Goal: Find specific page/section: Find specific page/section

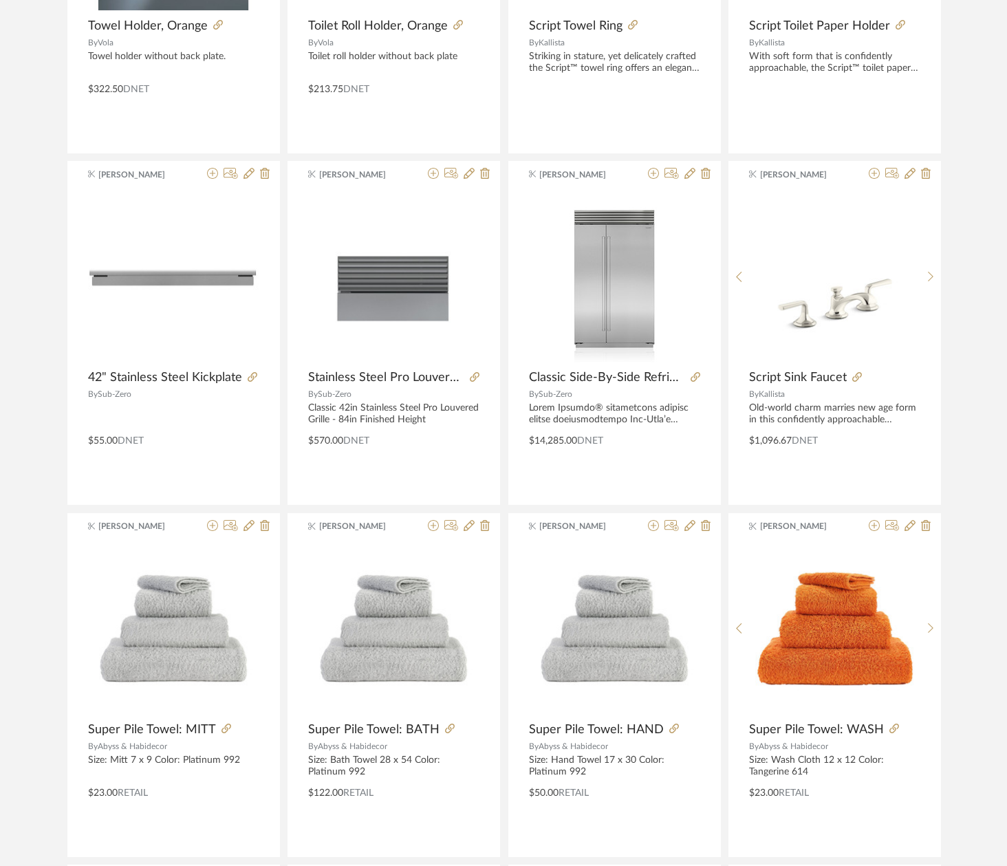
scroll to position [1530, 0]
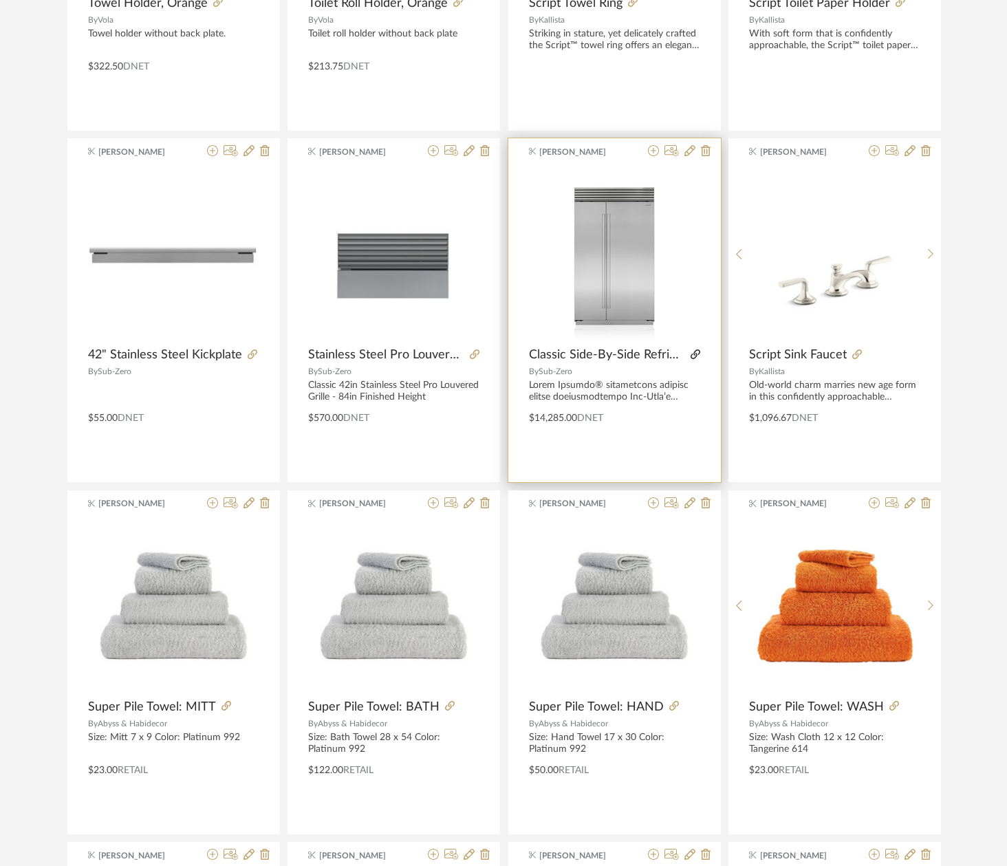
click at [694, 351] on icon at bounding box center [695, 354] width 10 height 10
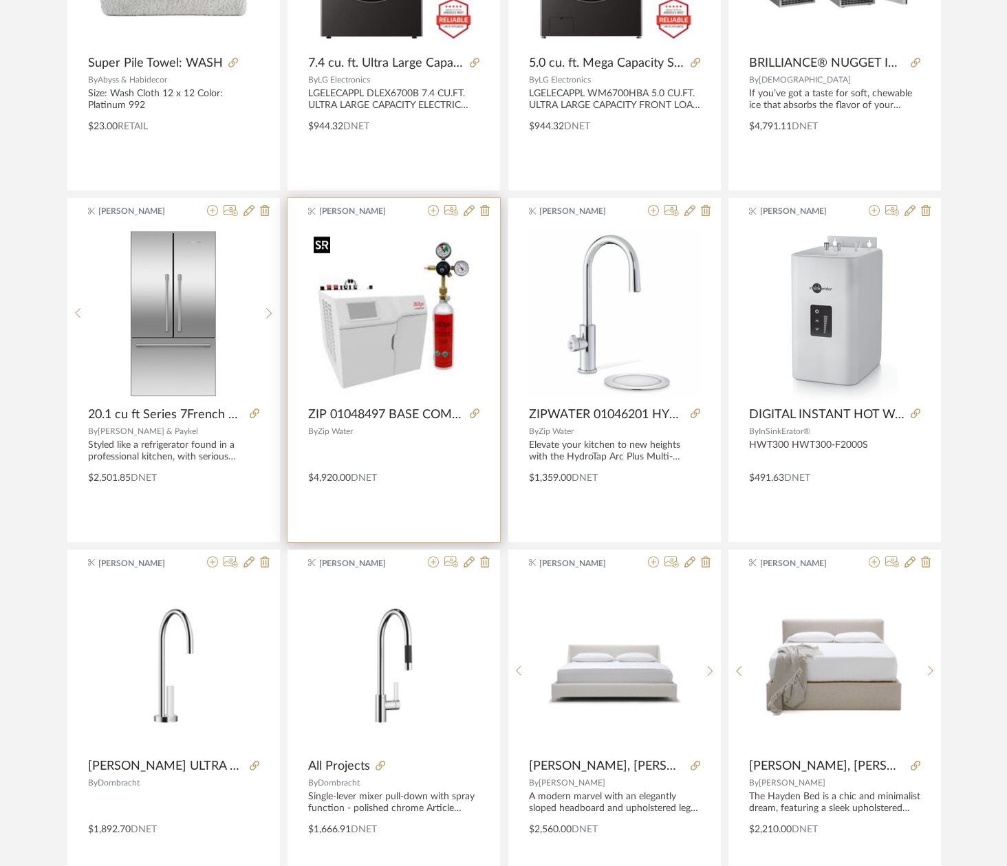
scroll to position [487, 0]
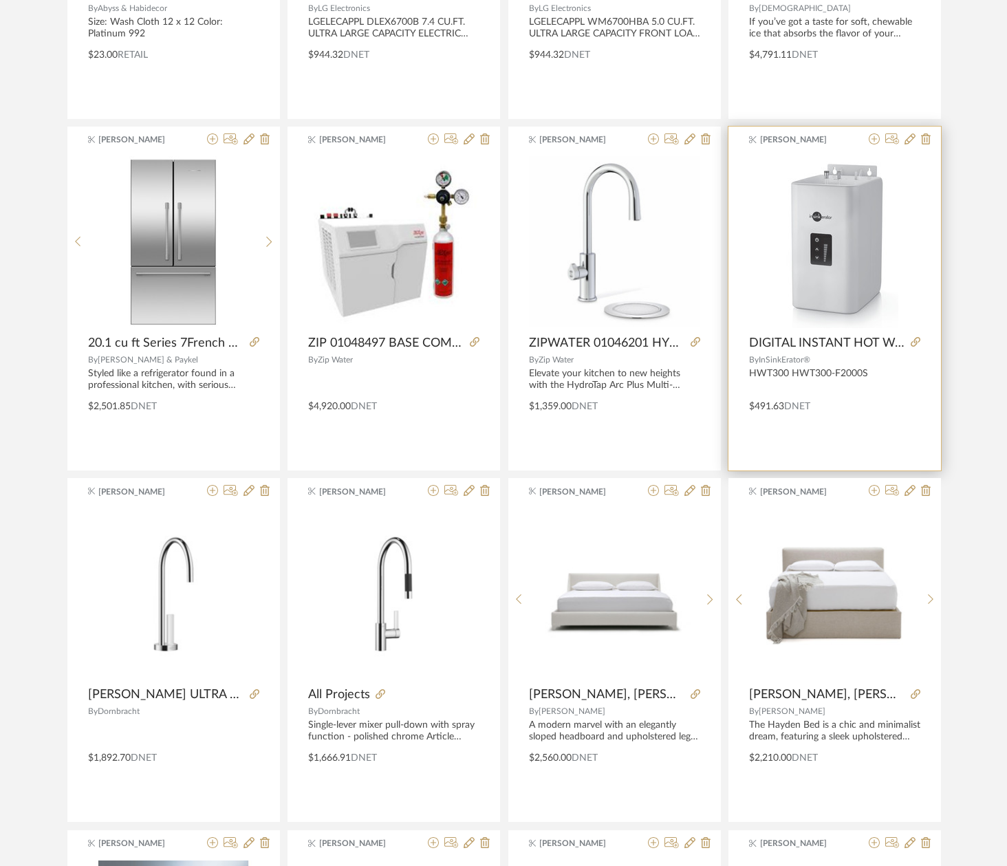
click at [869, 373] on div "HWT300 HWT300-F2000S" at bounding box center [834, 379] width 171 height 23
drag, startPoint x: 868, startPoint y: 375, endPoint x: 749, endPoint y: 375, distance: 119.6
click at [749, 375] on div "HWT300 HWT300-F2000S" at bounding box center [834, 379] width 171 height 23
copy div "HWT300 HWT300-F2000S"
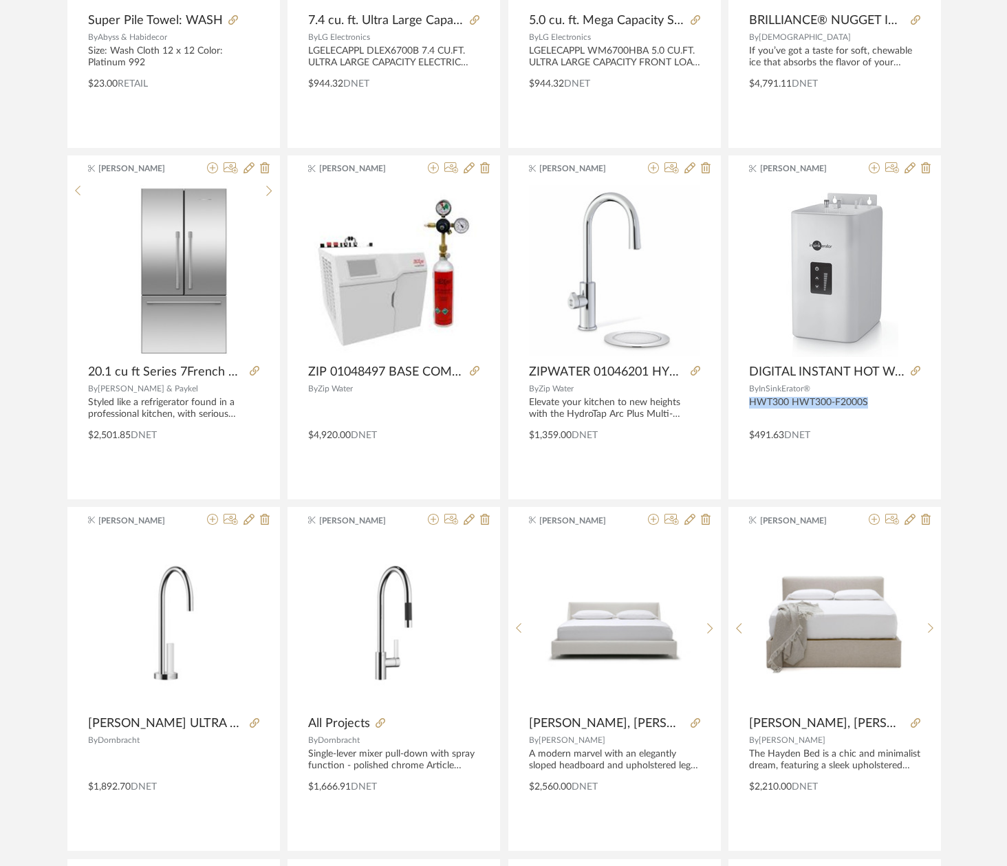
scroll to position [0, 0]
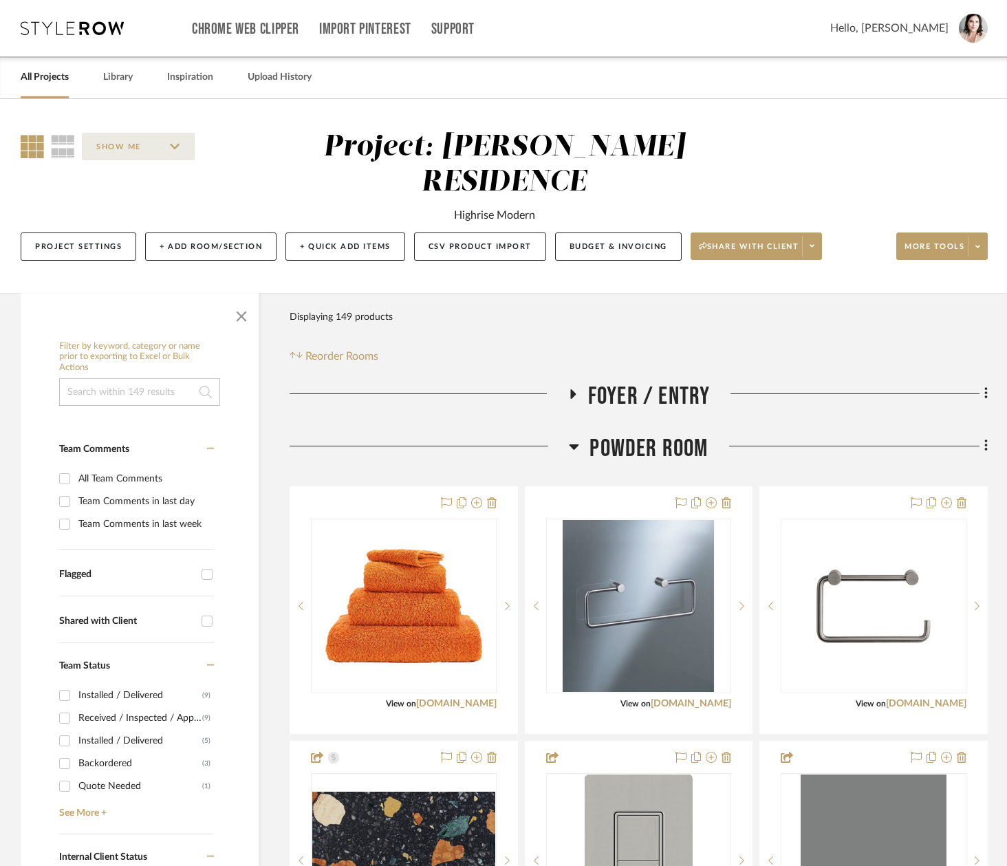
click at [45, 75] on link "All Projects" at bounding box center [45, 77] width 48 height 19
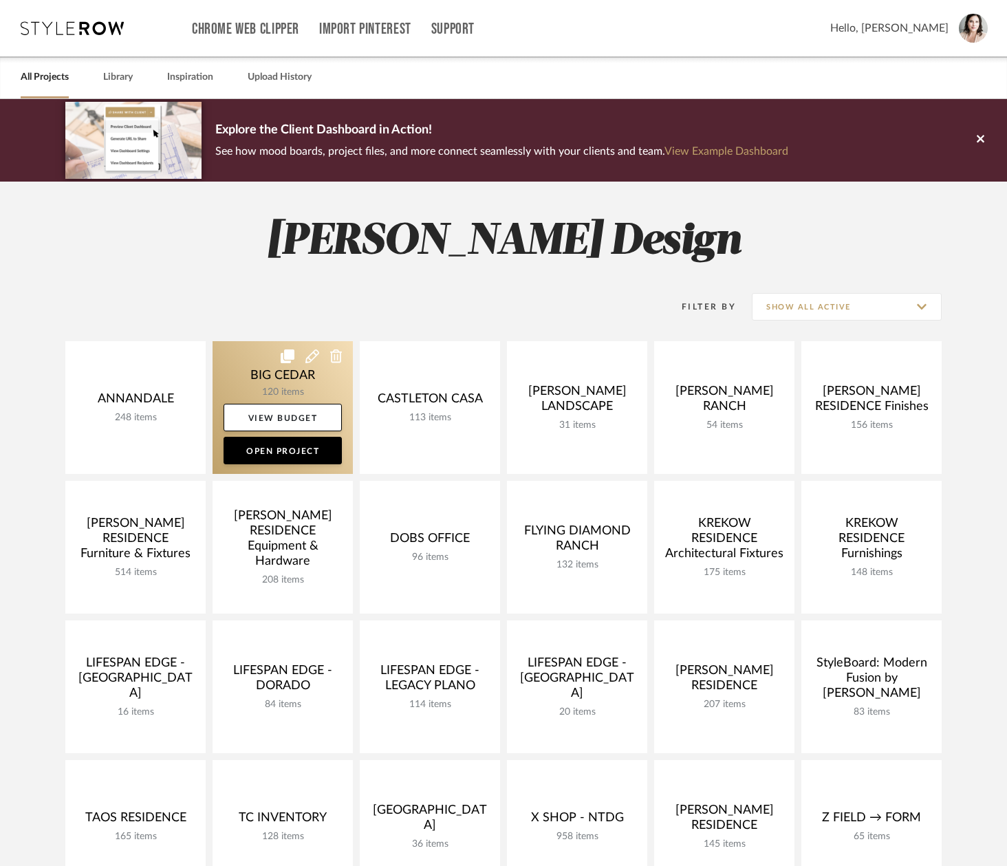
click at [238, 387] on link at bounding box center [282, 407] width 140 height 133
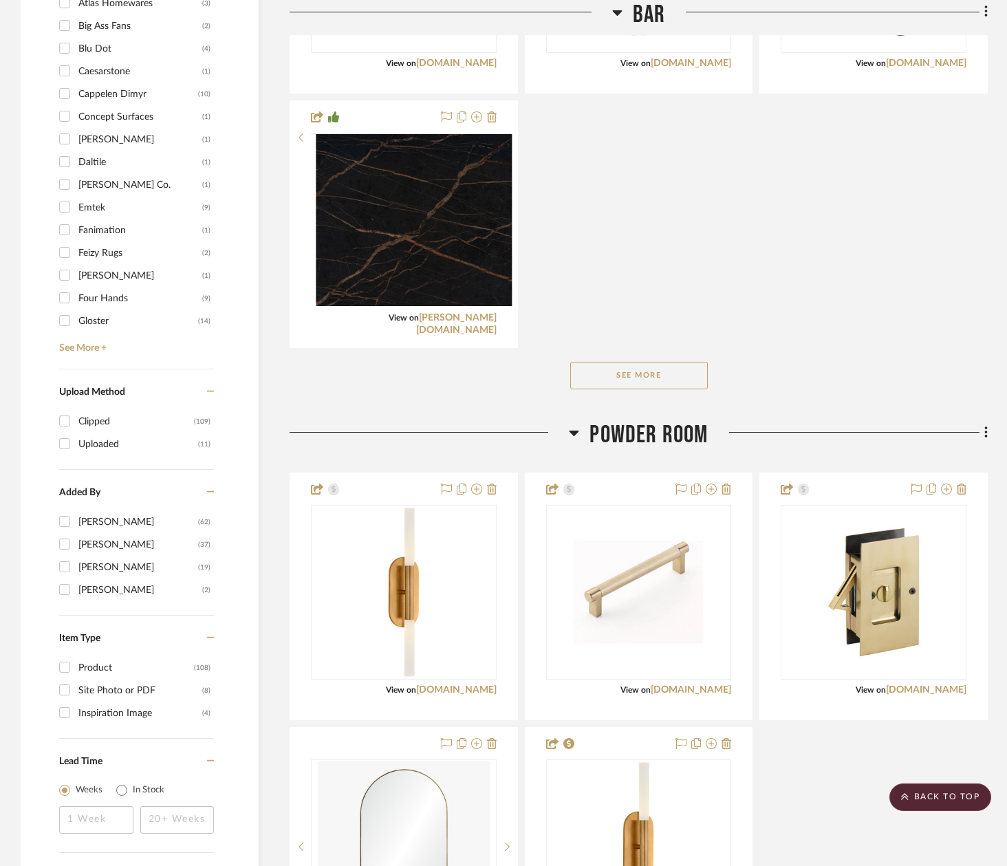
scroll to position [985, 0]
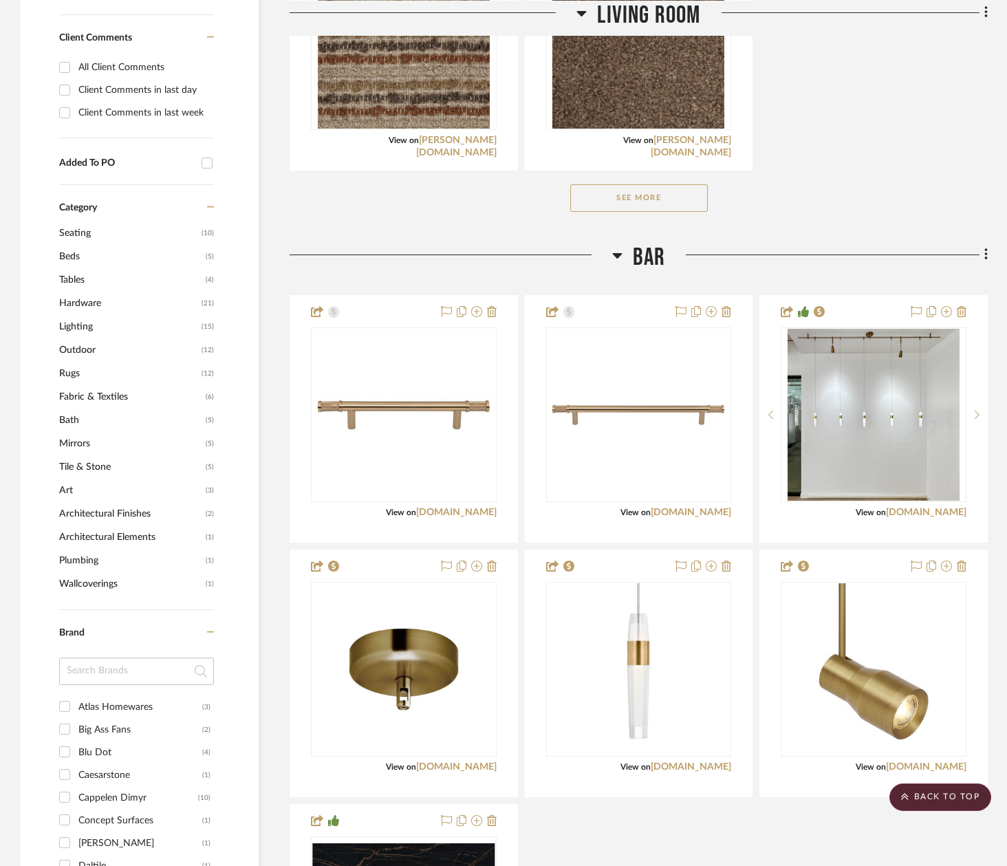
click at [87, 419] on span "Bath" at bounding box center [130, 419] width 143 height 23
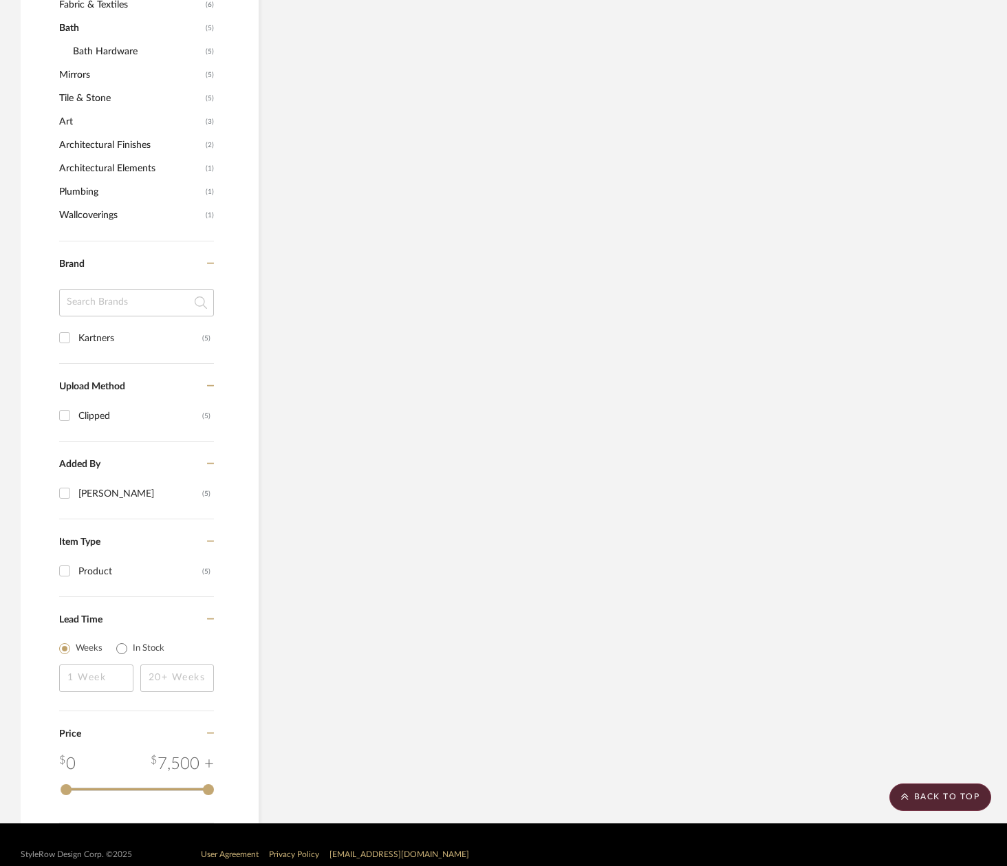
scroll to position [593, 0]
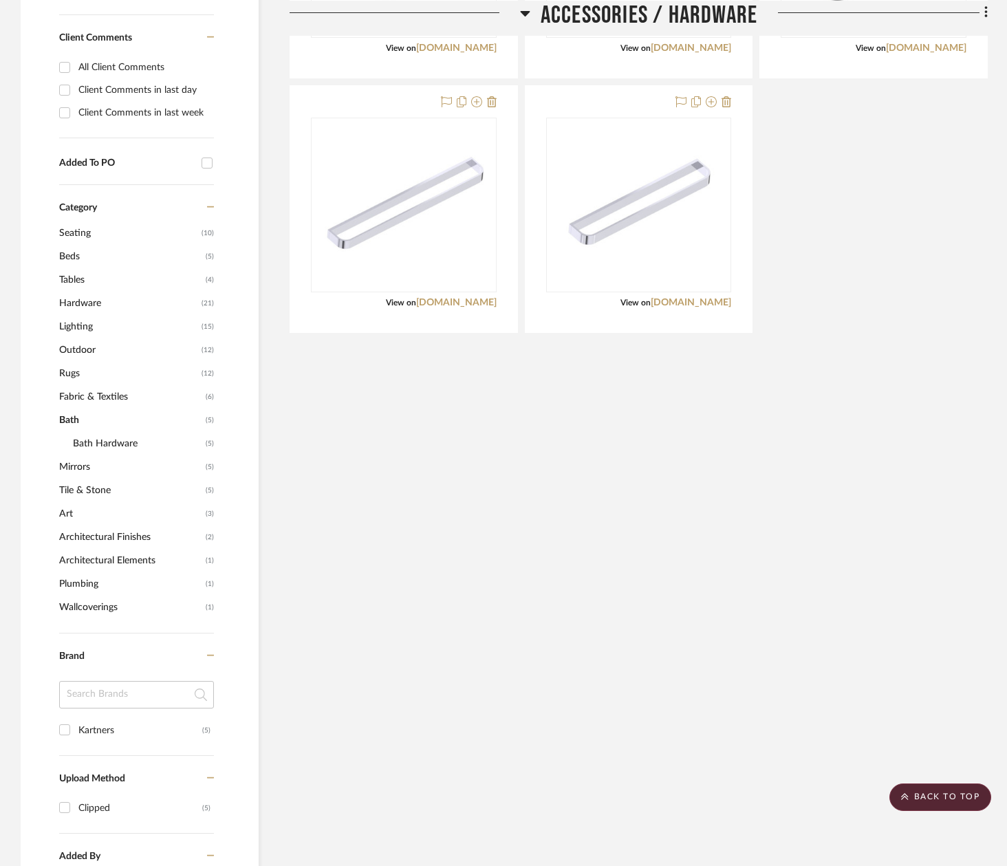
click at [87, 441] on span "Bath Hardware" at bounding box center [137, 443] width 129 height 23
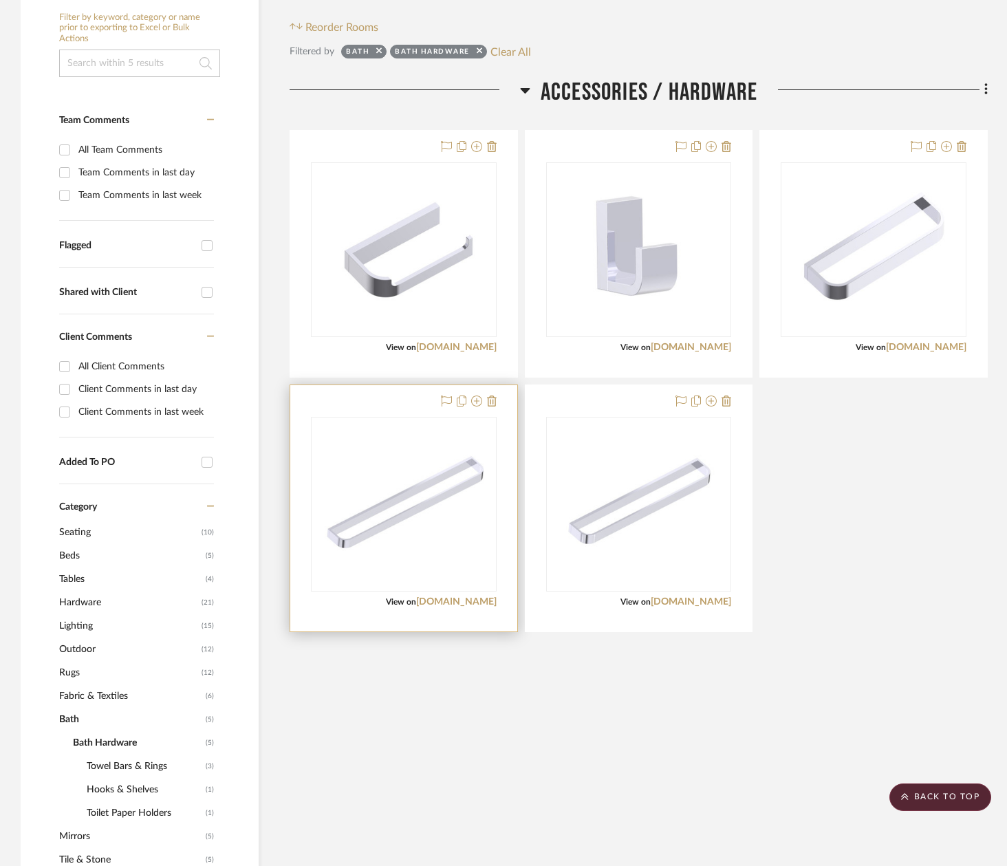
scroll to position [274, 0]
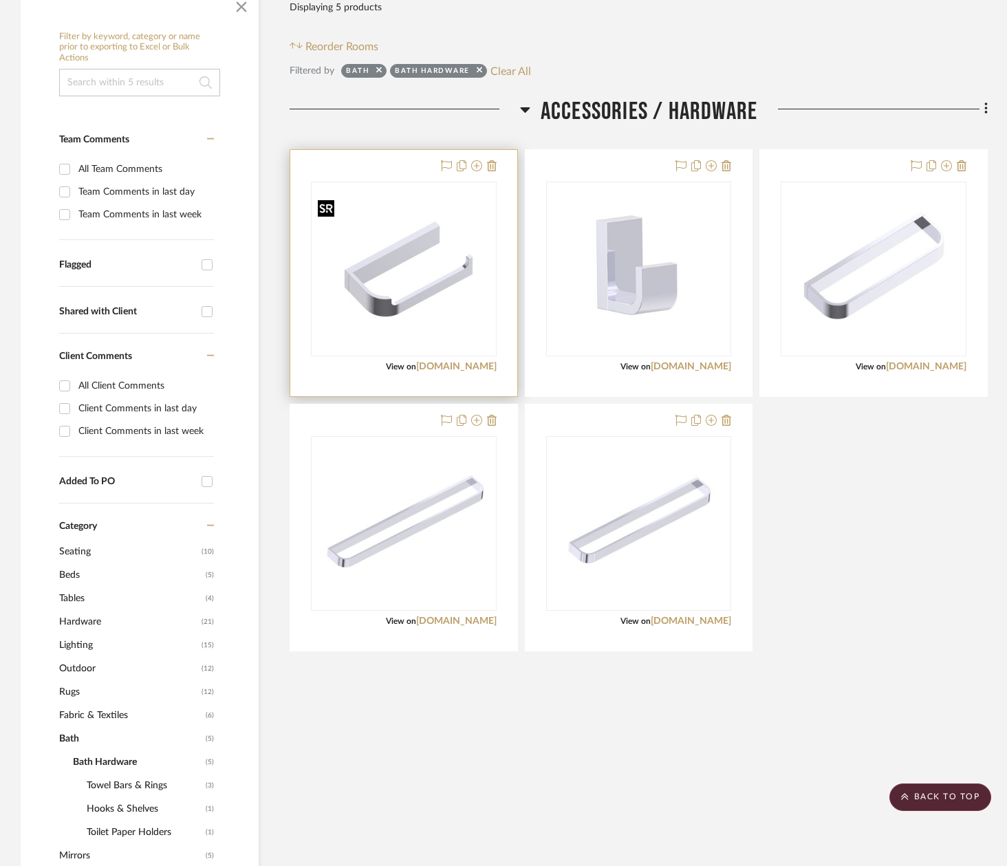
click at [377, 316] on img "0" at bounding box center [403, 269] width 183 height 149
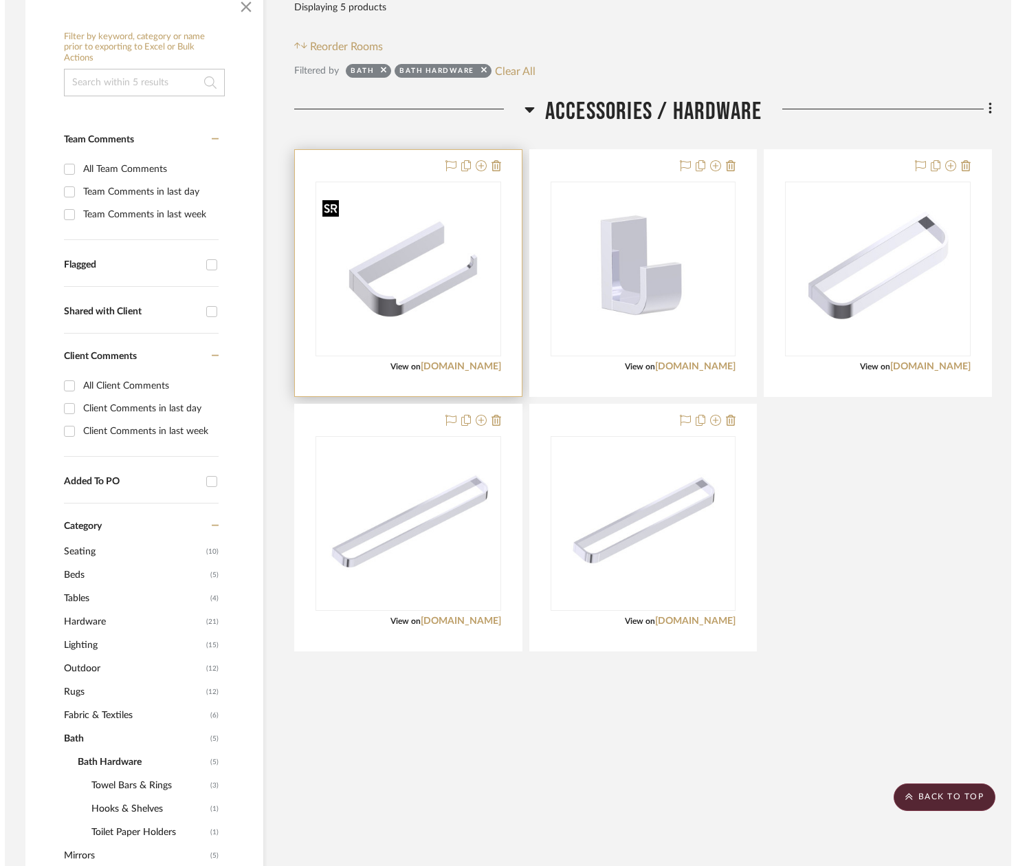
scroll to position [0, 0]
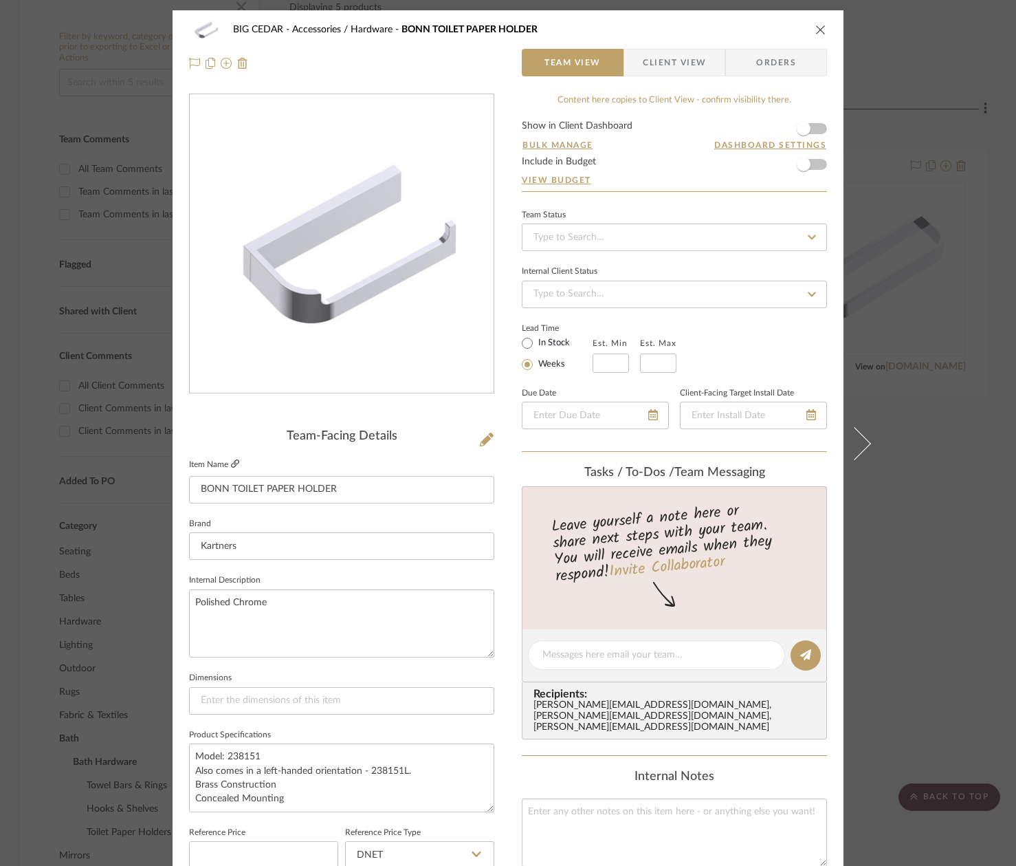
click at [232, 464] on icon at bounding box center [235, 463] width 8 height 8
